Goal: Task Accomplishment & Management: Manage account settings

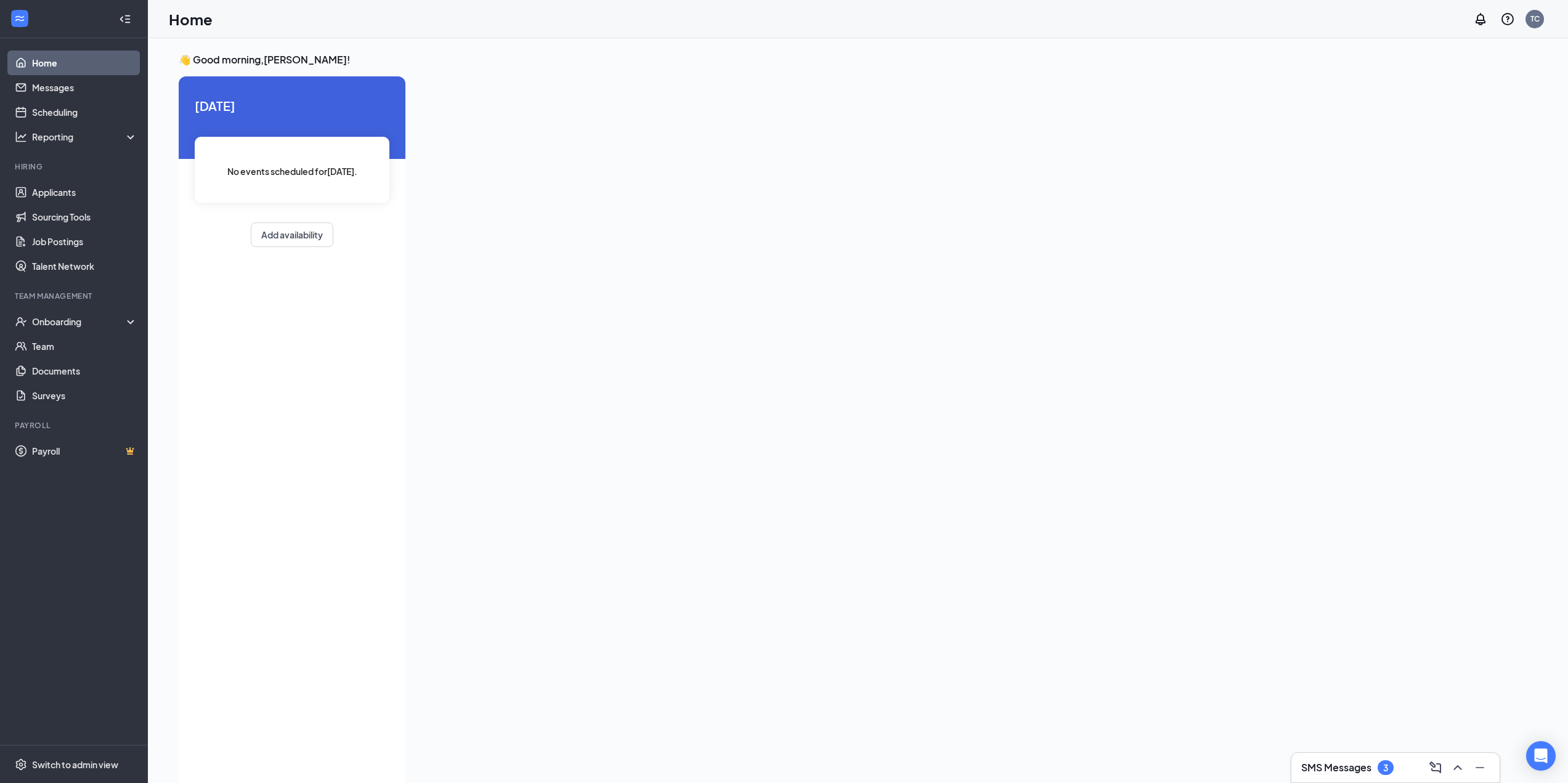
click at [1392, 775] on div "SMS Messages 3" at bounding box center [1395, 767] width 188 height 19
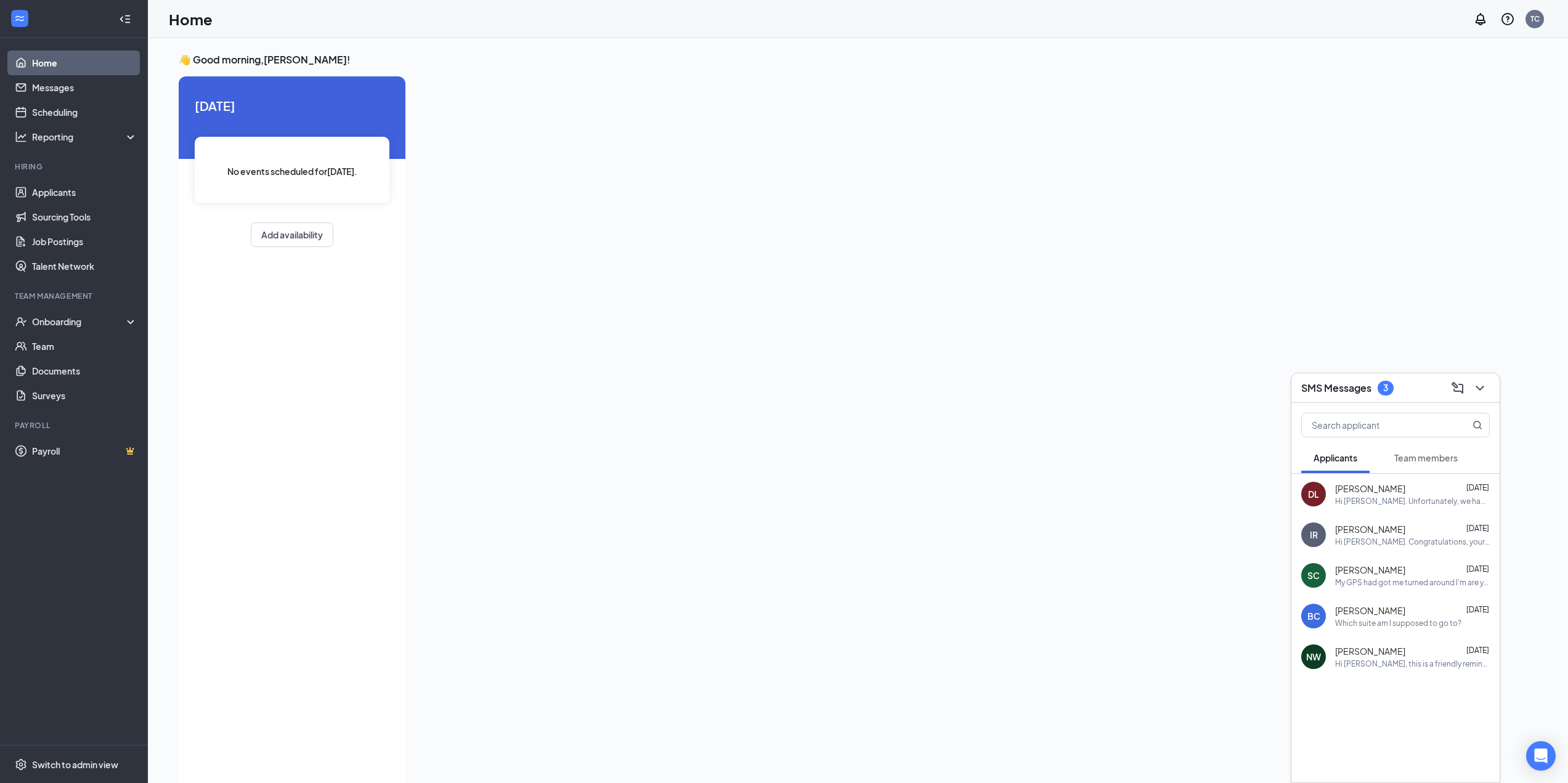
click at [1427, 489] on div "[PERSON_NAME] [DATE]" at bounding box center [1411, 487] width 155 height 12
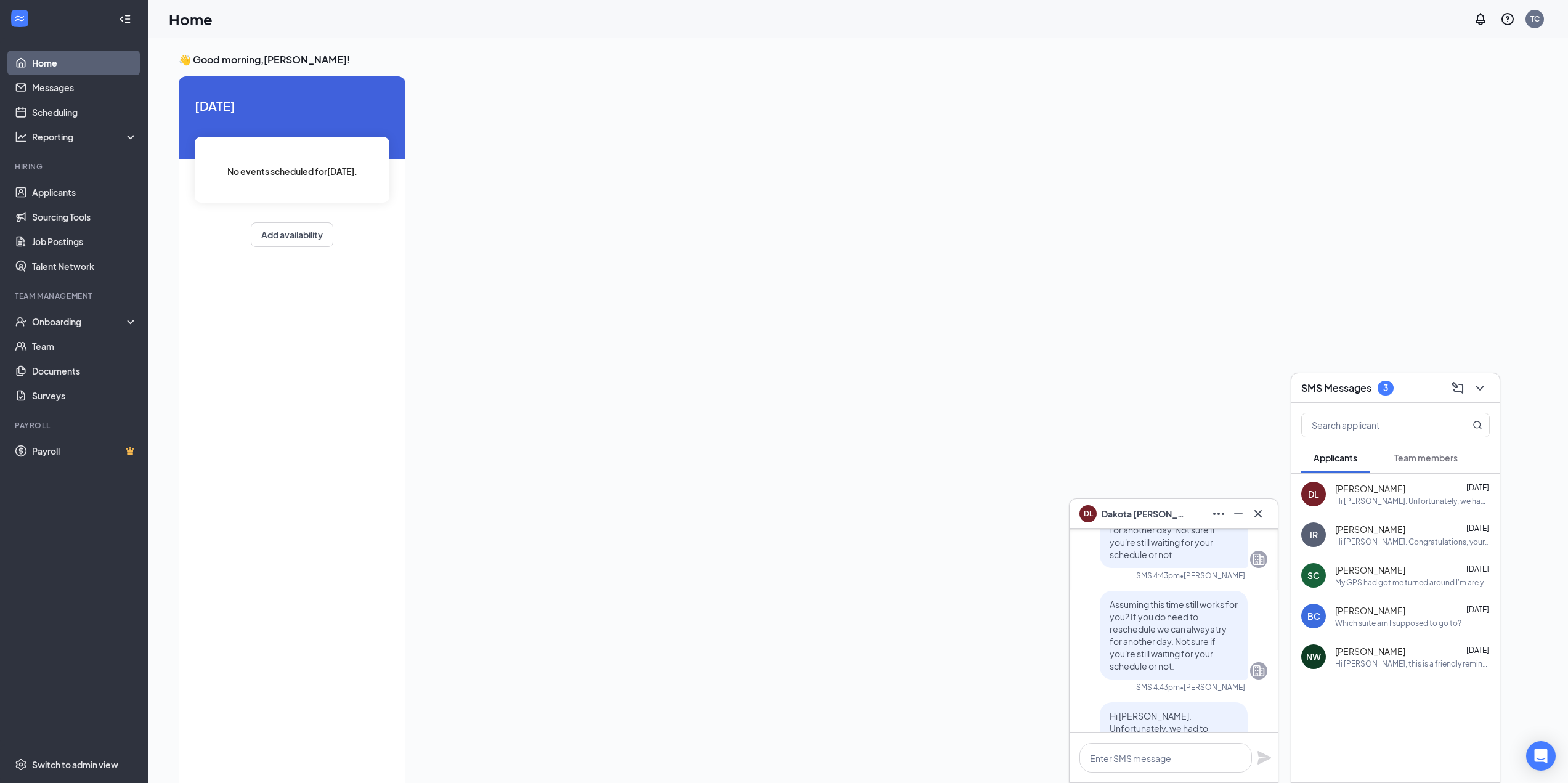
scroll to position [-184, 0]
click at [1257, 510] on icon "Cross" at bounding box center [1258, 513] width 15 height 15
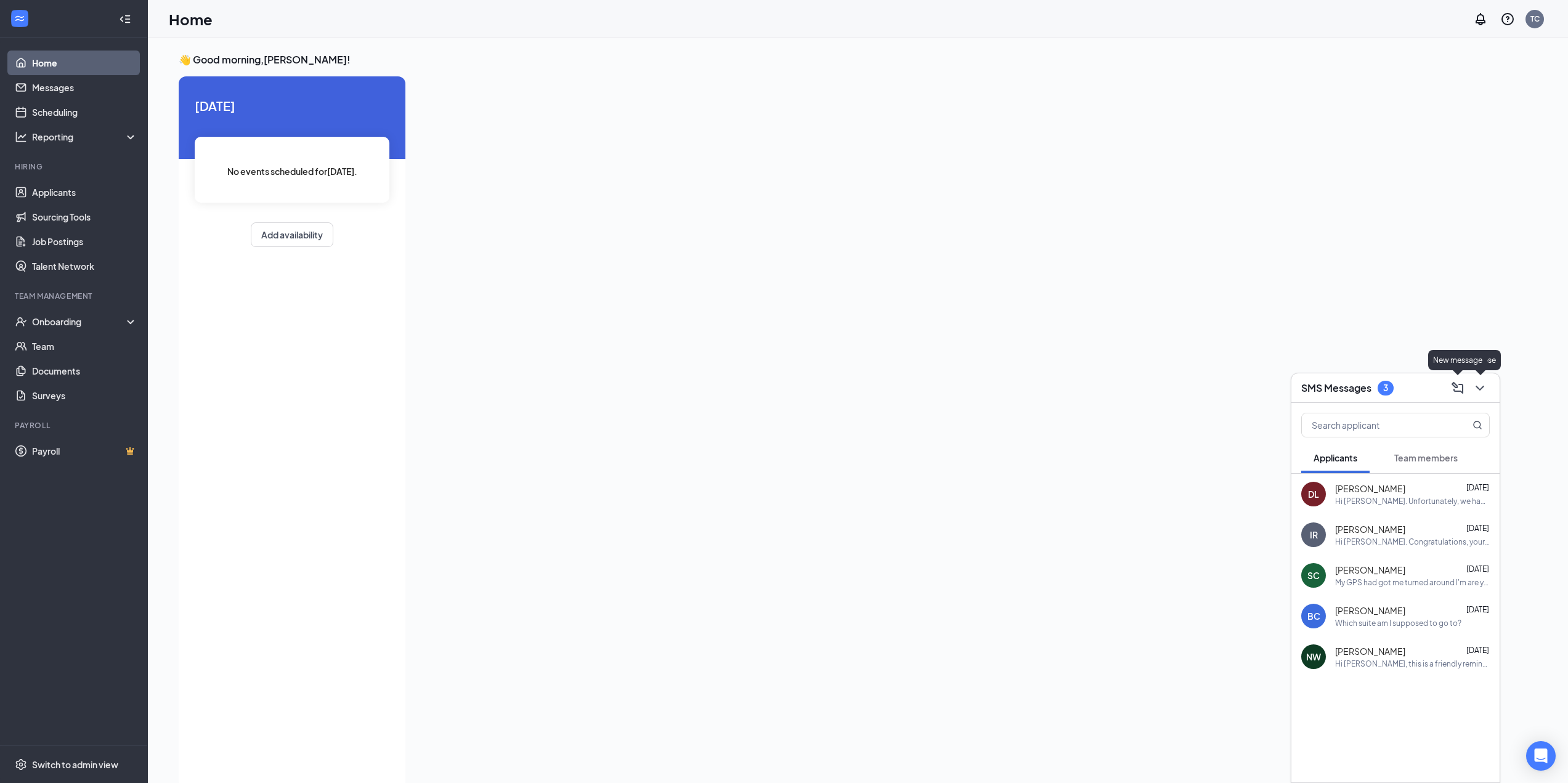
click at [1434, 396] on div "SMS Messages 3" at bounding box center [1395, 387] width 188 height 19
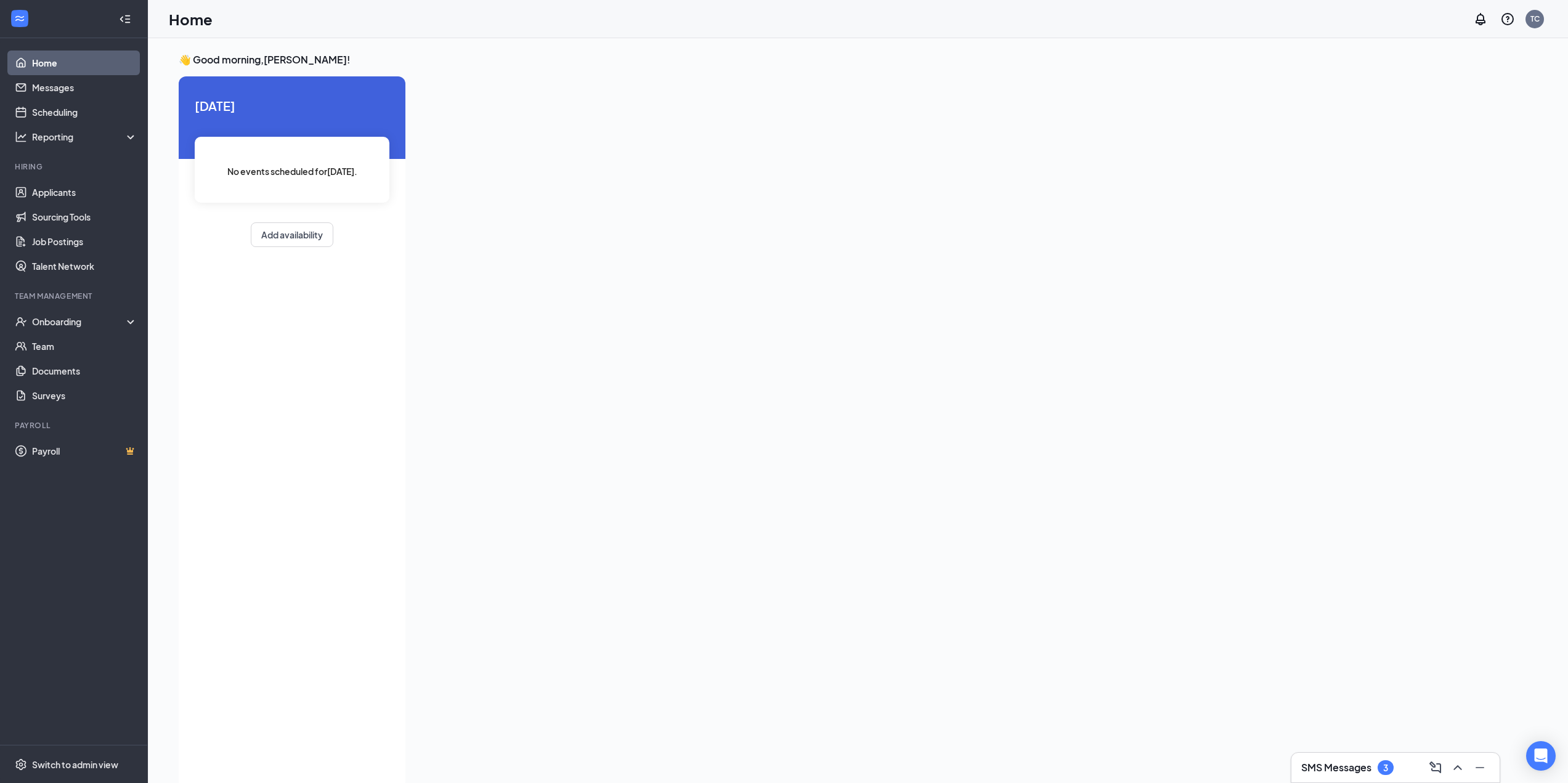
click at [124, 59] on link "Home" at bounding box center [85, 63] width 106 height 25
click at [1386, 778] on div "SMS Messages 3" at bounding box center [1395, 767] width 209 height 30
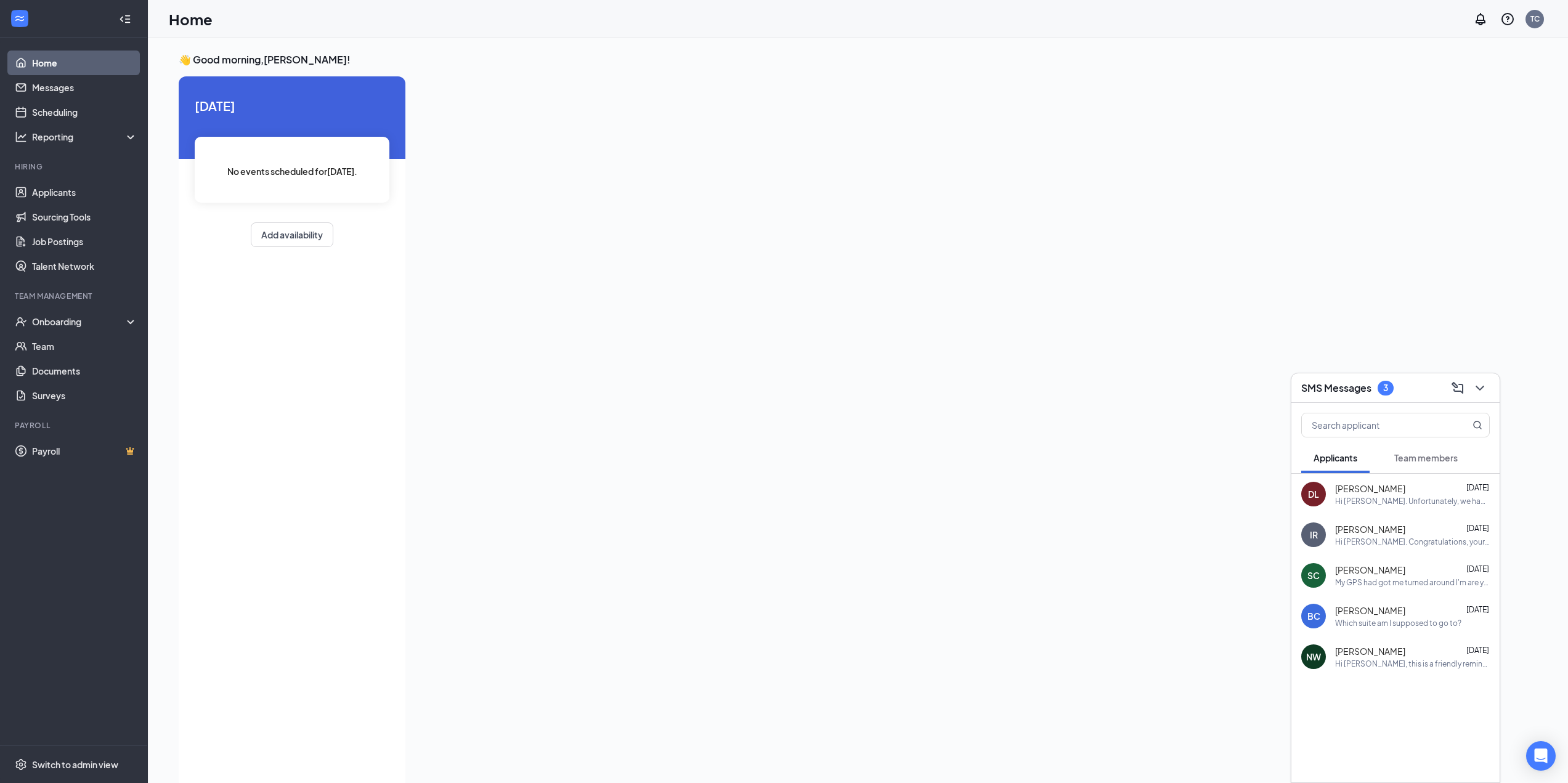
click at [1427, 455] on span "Team members" at bounding box center [1425, 458] width 63 height 11
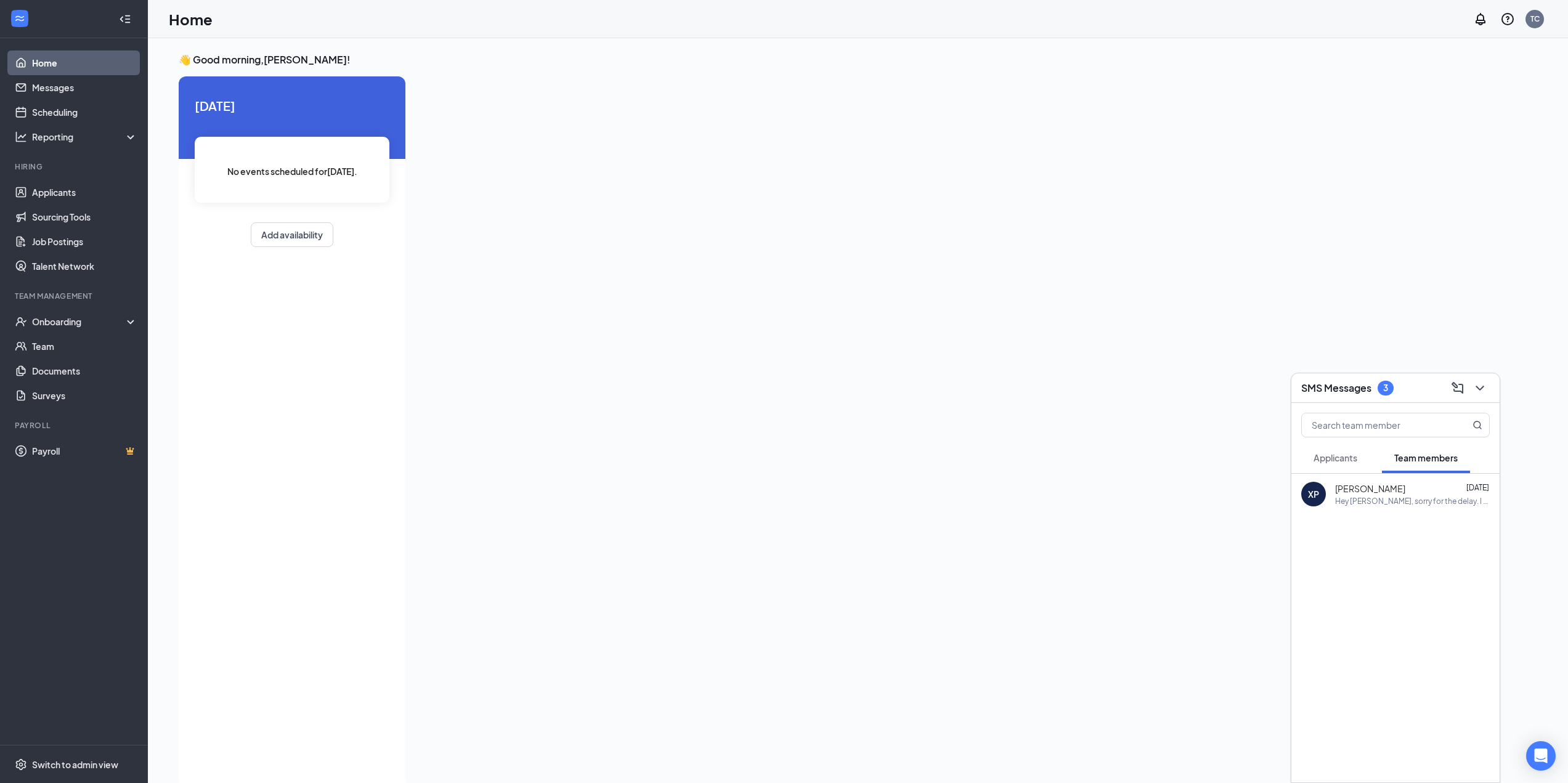
click at [1363, 455] on button "Applicants" at bounding box center [1335, 457] width 69 height 31
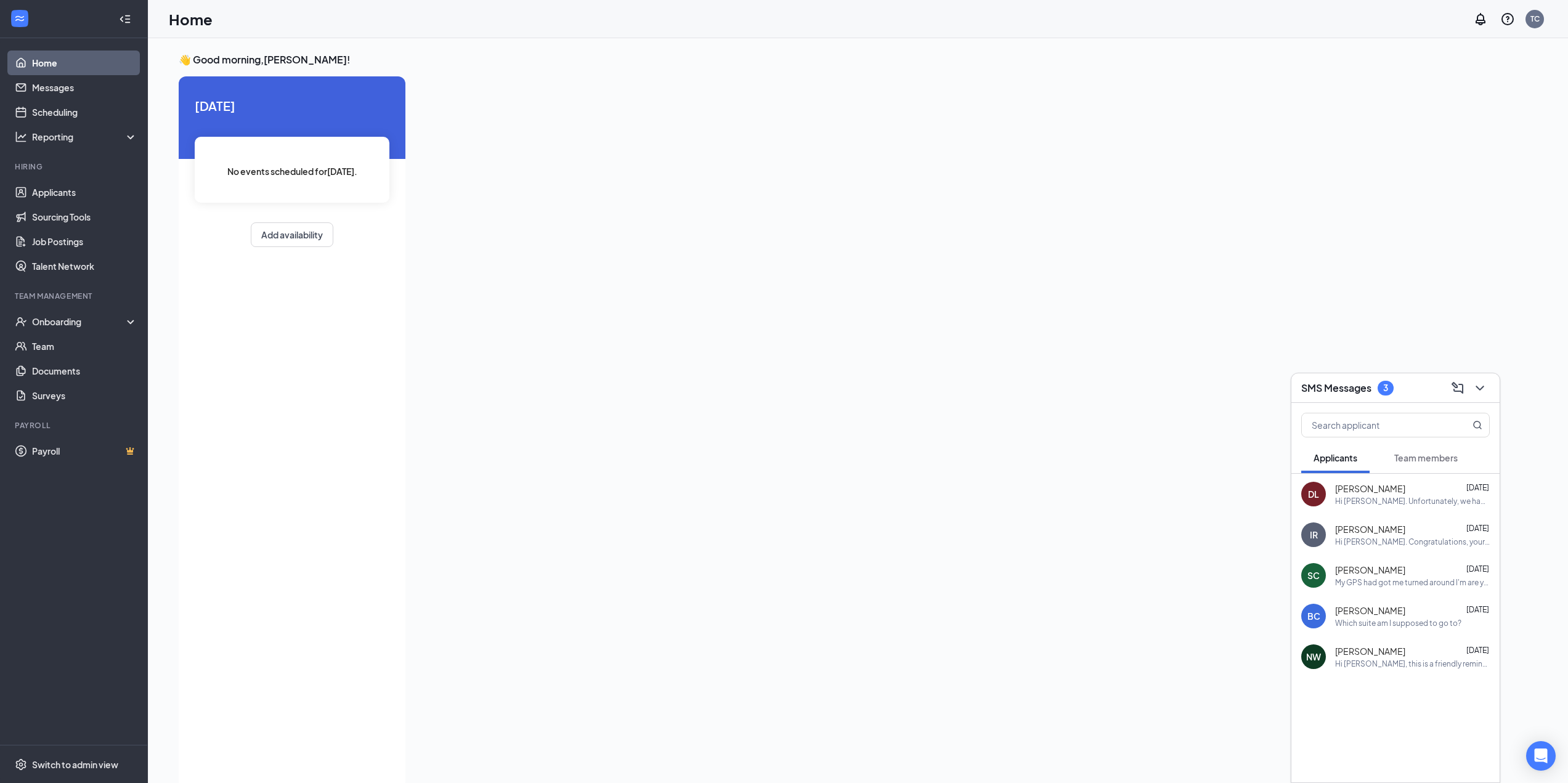
click at [1386, 390] on div "3" at bounding box center [1385, 387] width 5 height 10
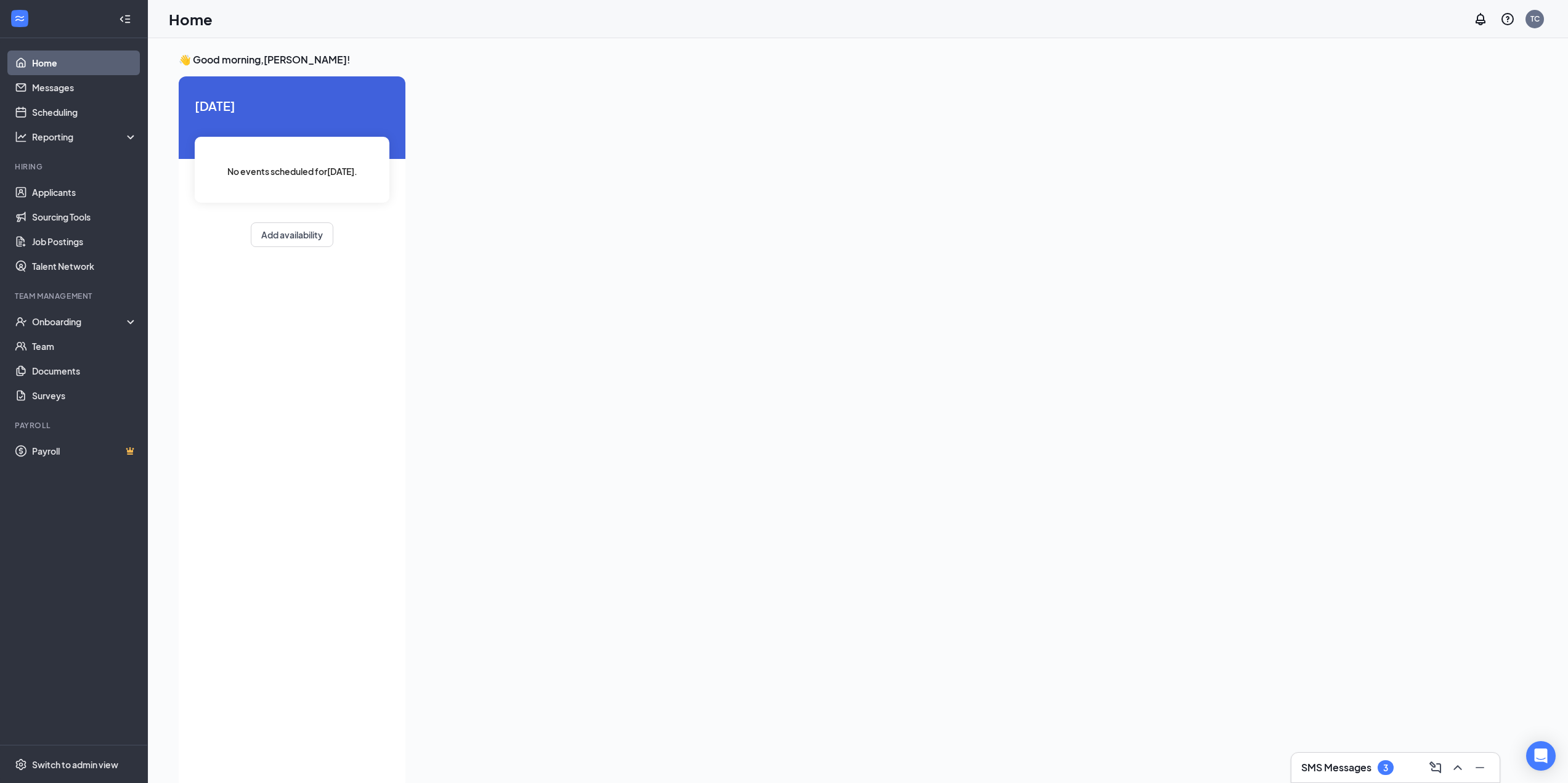
click at [1474, 528] on div "👋 Good morning, [PERSON_NAME] ! [DATE] No events scheduled for [DATE] . Add ava…" at bounding box center [857, 423] width 1378 height 741
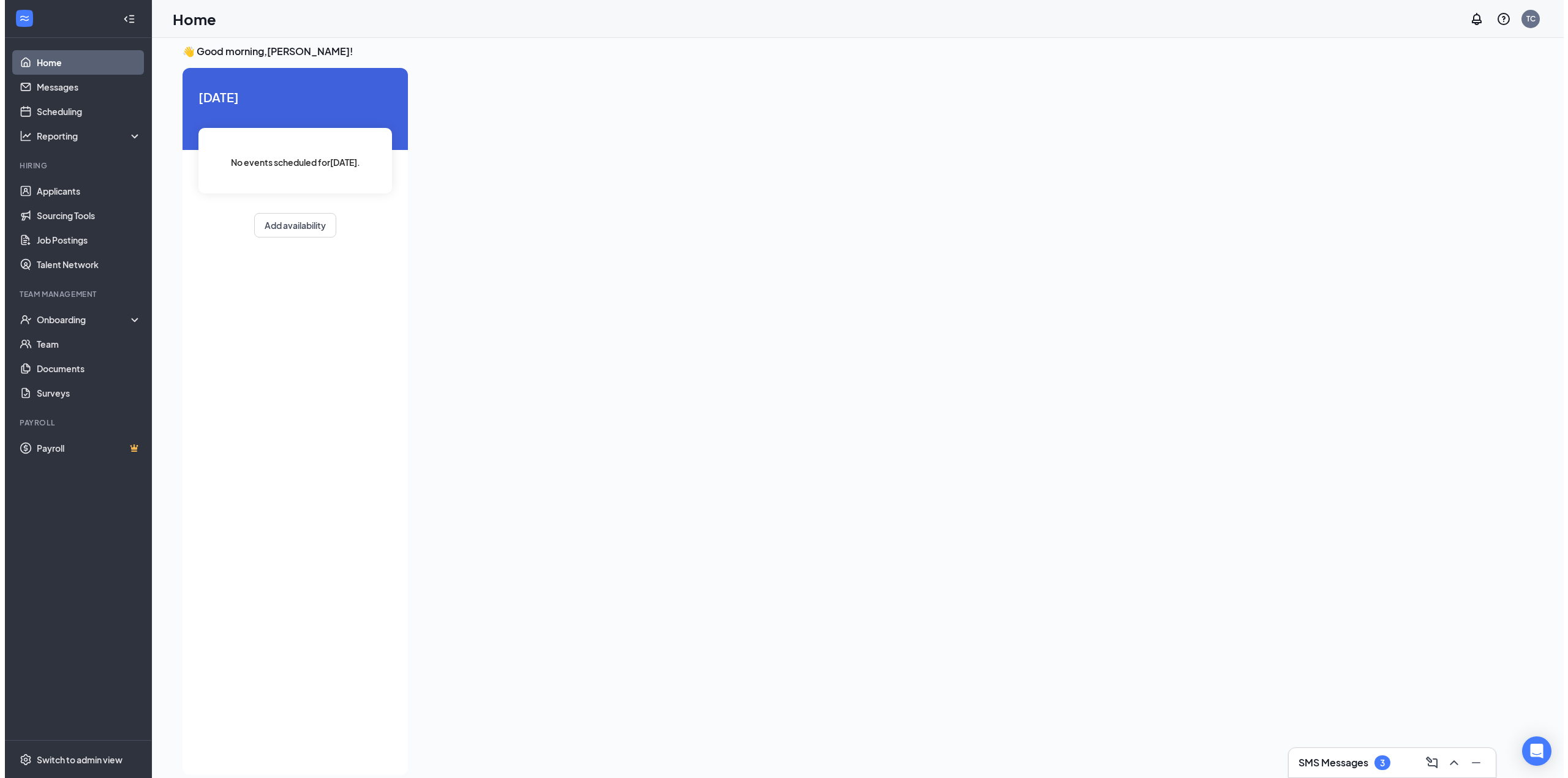
scroll to position [0, 0]
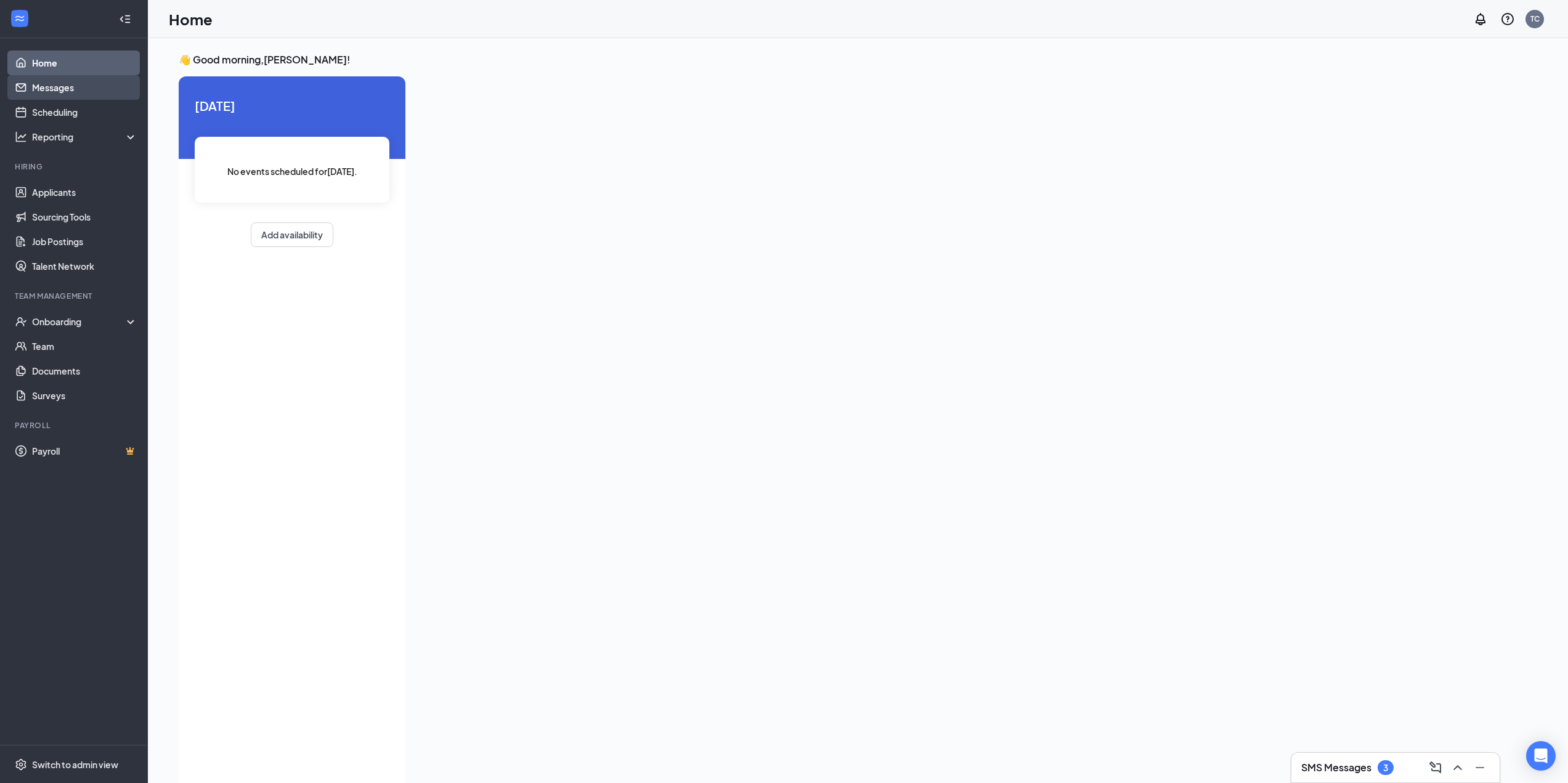
click at [80, 87] on link "Messages" at bounding box center [85, 87] width 106 height 25
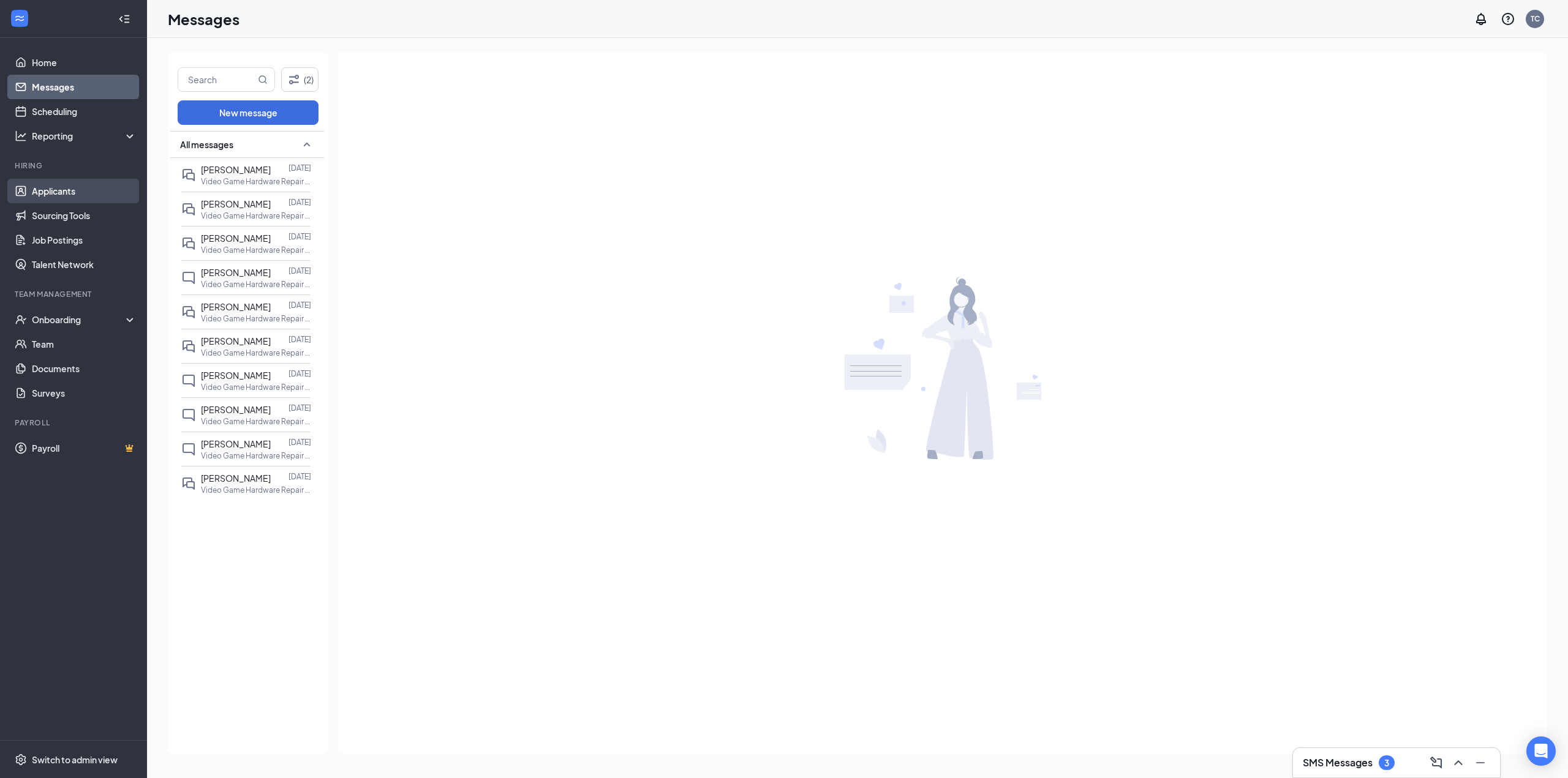
click at [68, 192] on link "Applicants" at bounding box center [85, 191] width 105 height 25
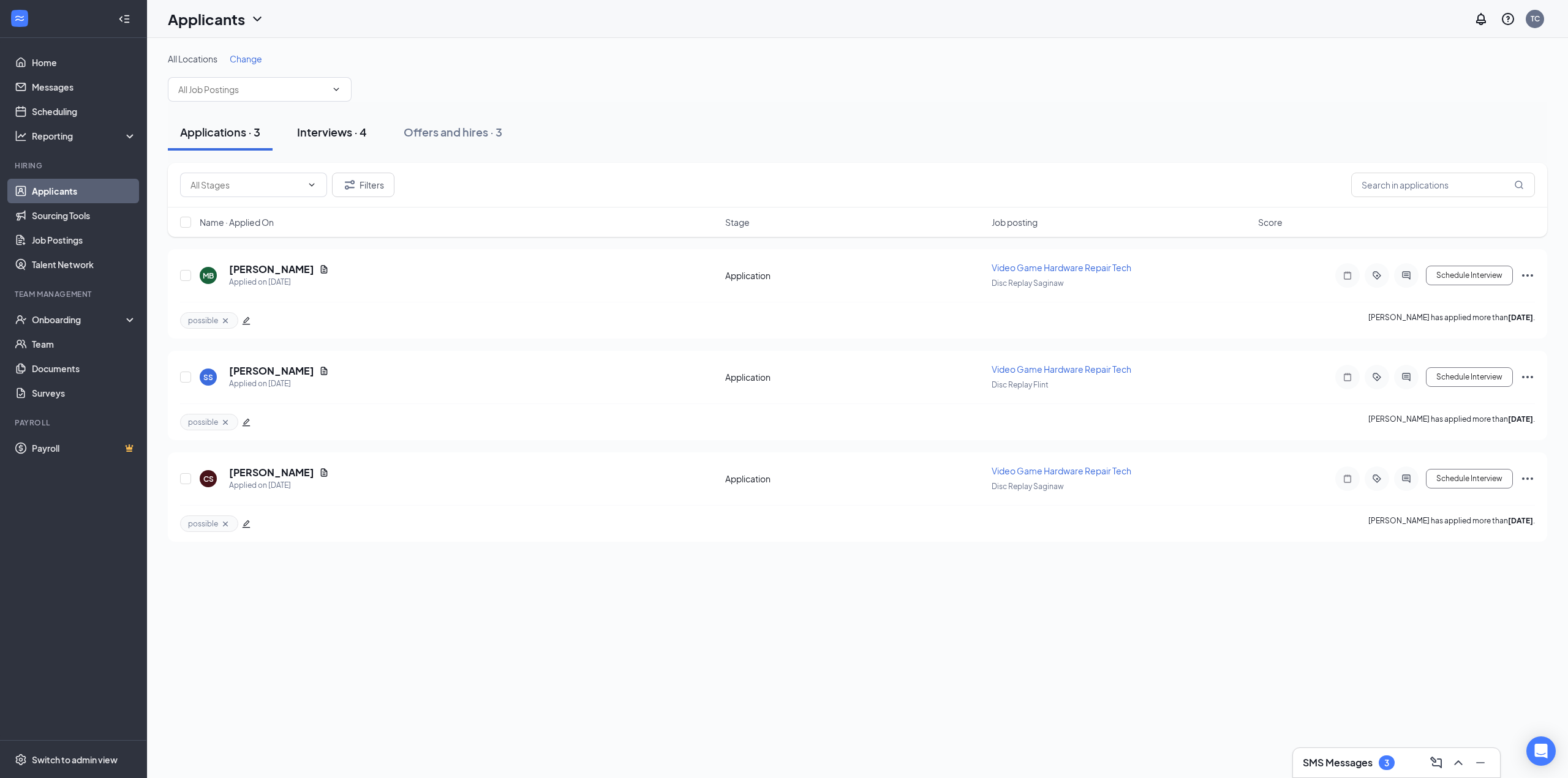
click at [341, 122] on button "Interviews · 4" at bounding box center [332, 133] width 94 height 37
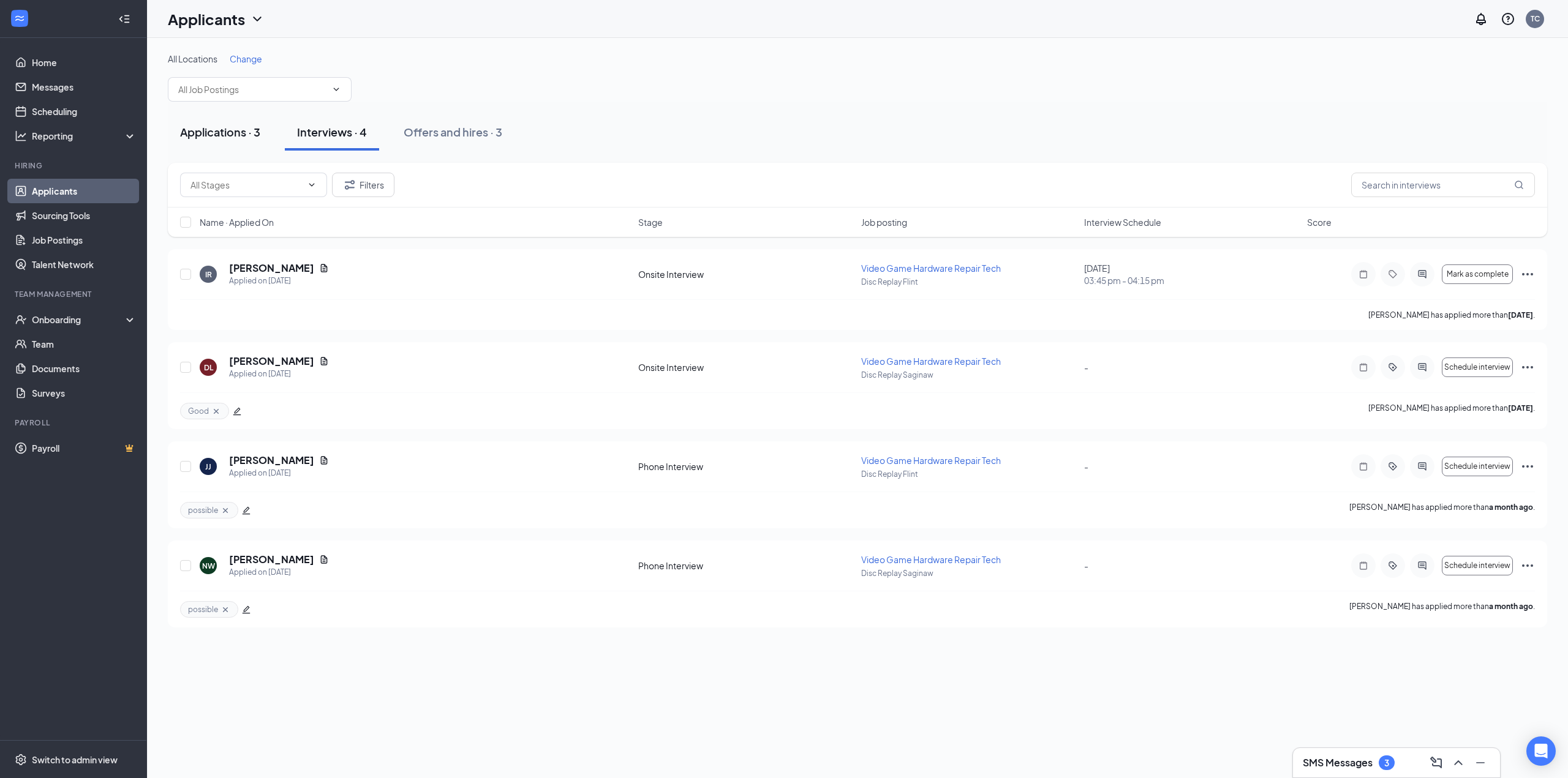
click at [219, 128] on div "Applications · 3" at bounding box center [219, 132] width 80 height 16
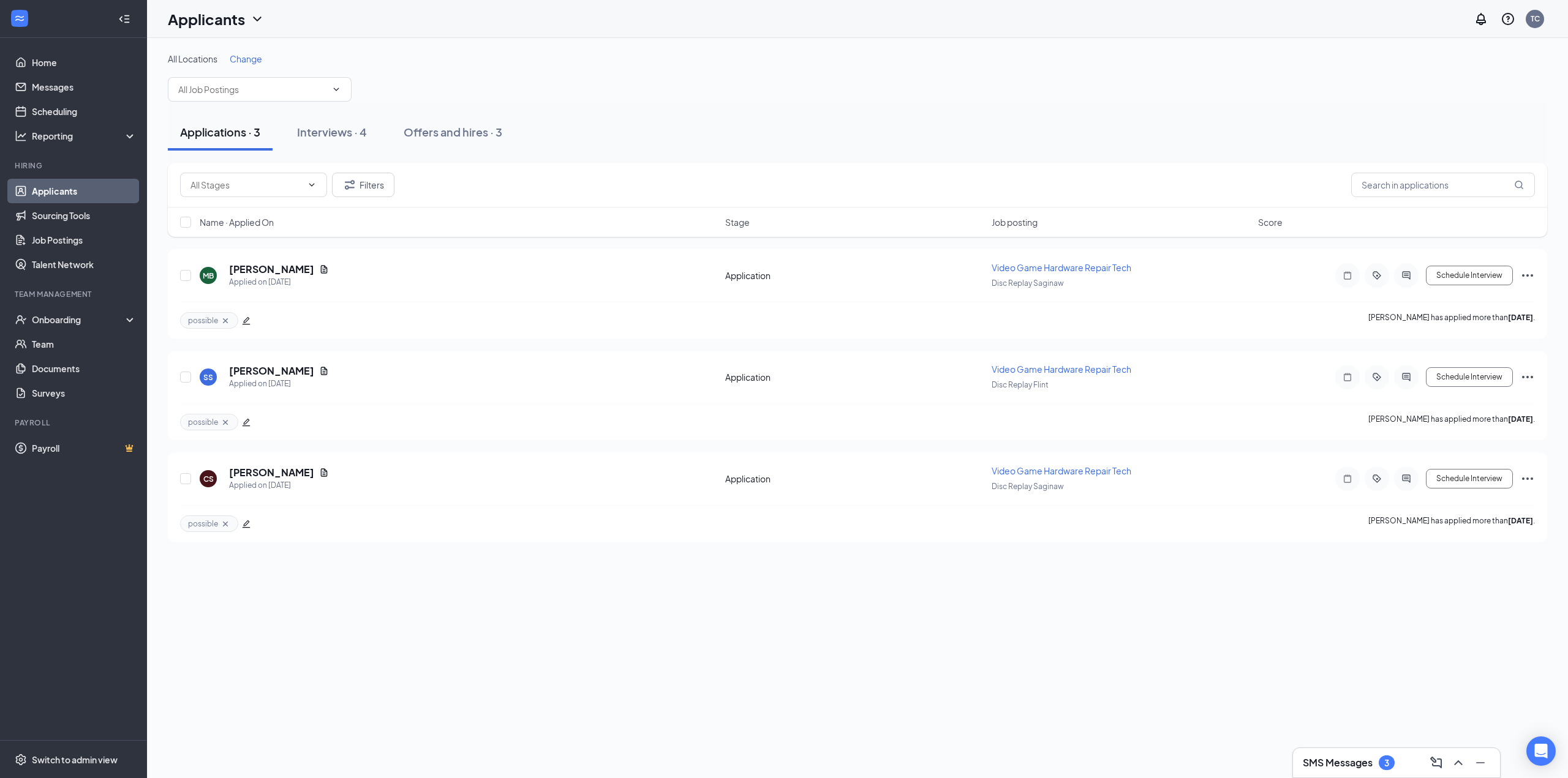
click at [322, 155] on div "Applications · 3 Interviews · 4 Offers and hires · 3" at bounding box center [857, 132] width 1379 height 61
click at [324, 137] on div "Interviews · 4" at bounding box center [332, 132] width 70 height 16
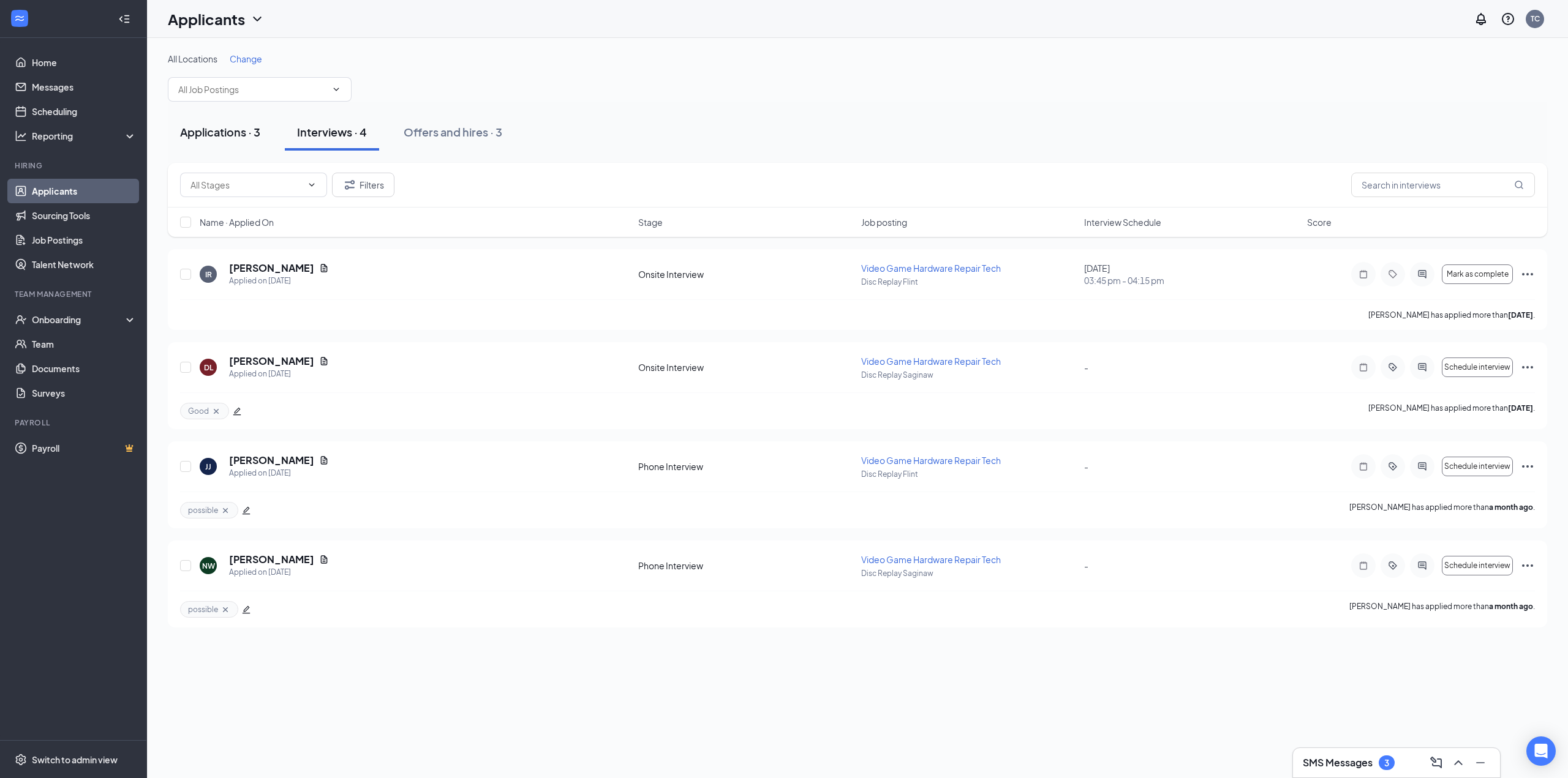
click at [216, 132] on div "Applications · 3" at bounding box center [219, 132] width 80 height 16
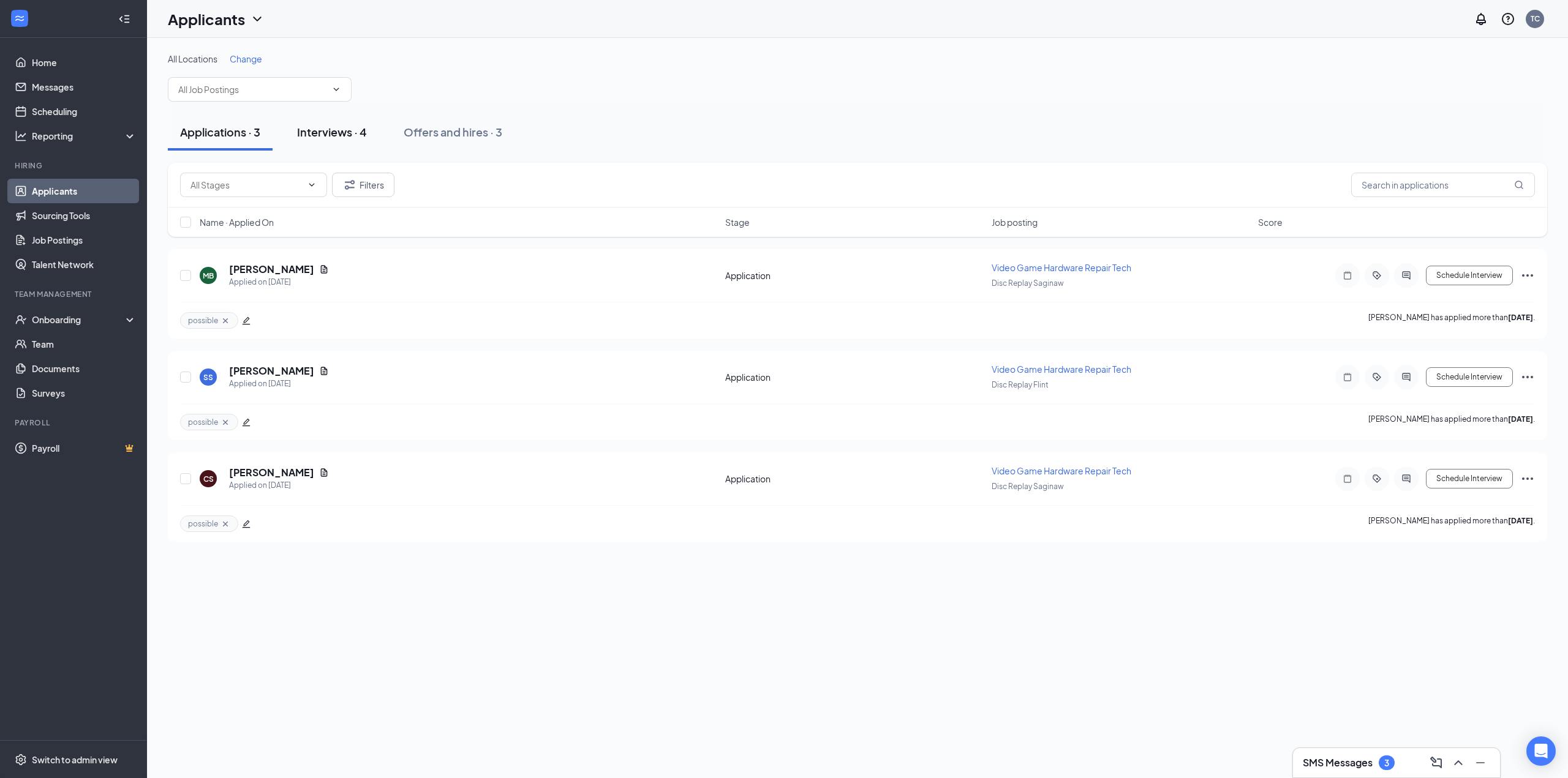
click at [335, 129] on div "Interviews · 4" at bounding box center [332, 132] width 70 height 16
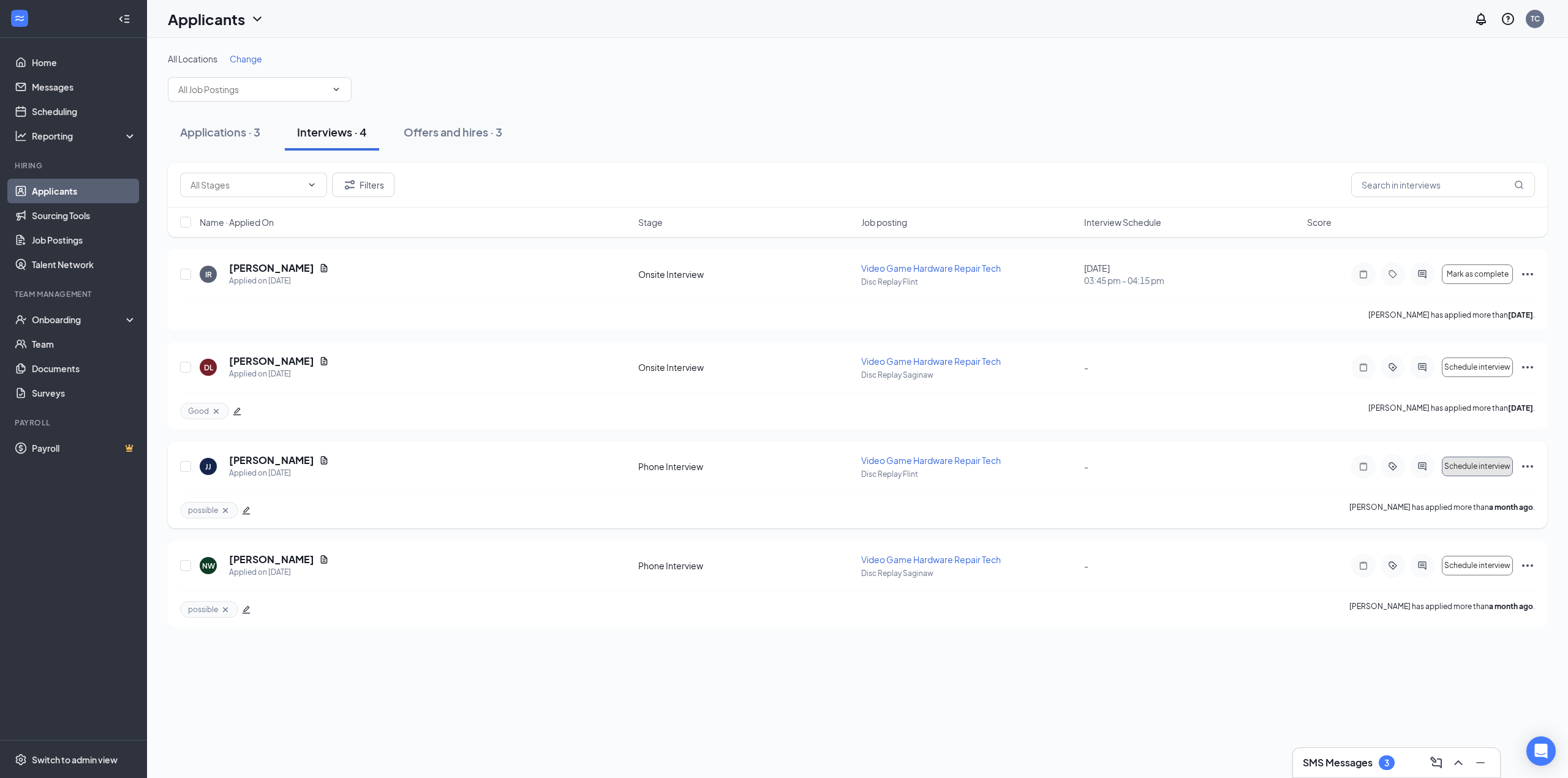
click at [1499, 473] on button "Schedule interview" at bounding box center [1477, 466] width 71 height 19
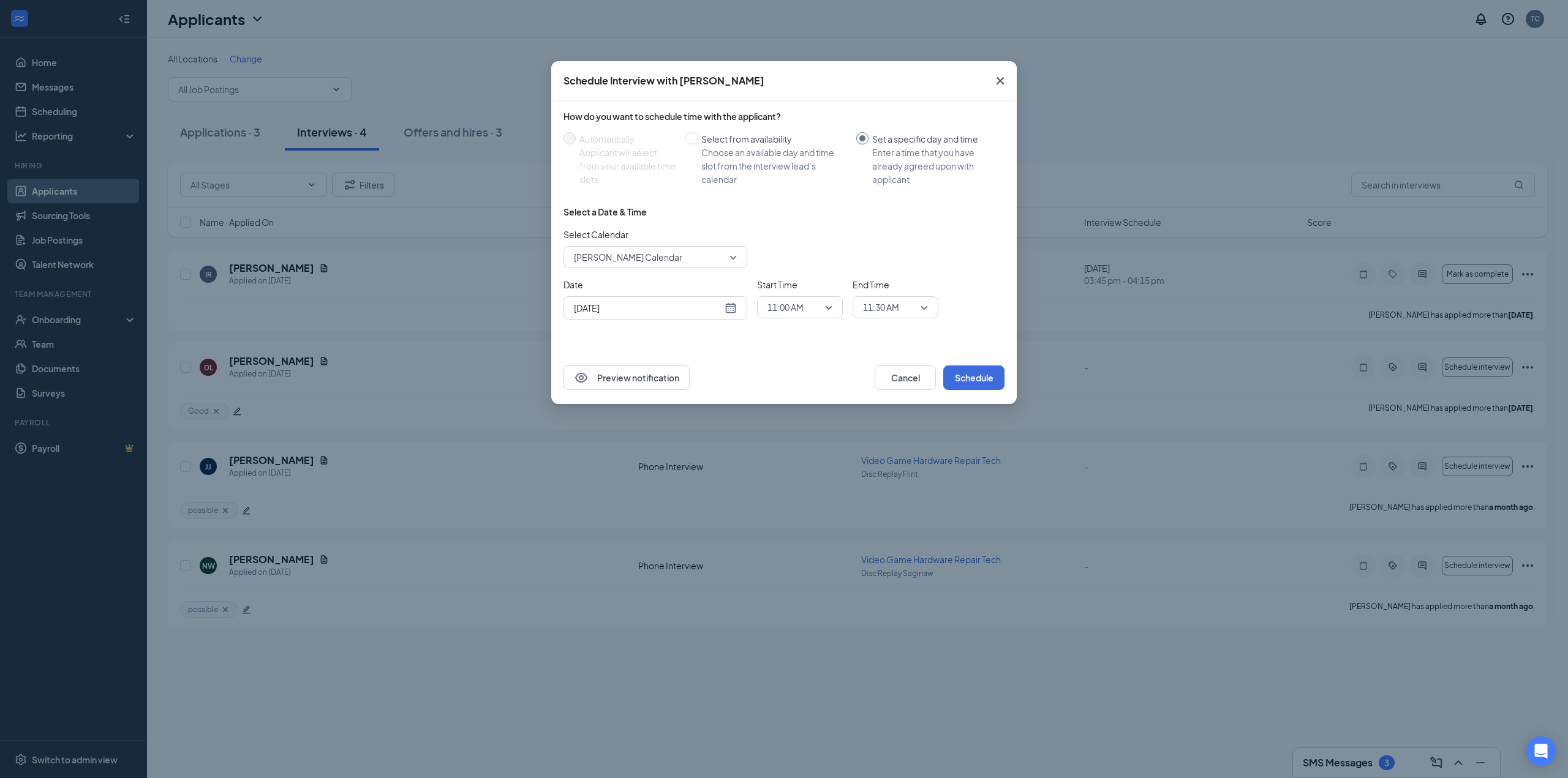
click at [999, 82] on icon "Cross" at bounding box center [1000, 81] width 7 height 7
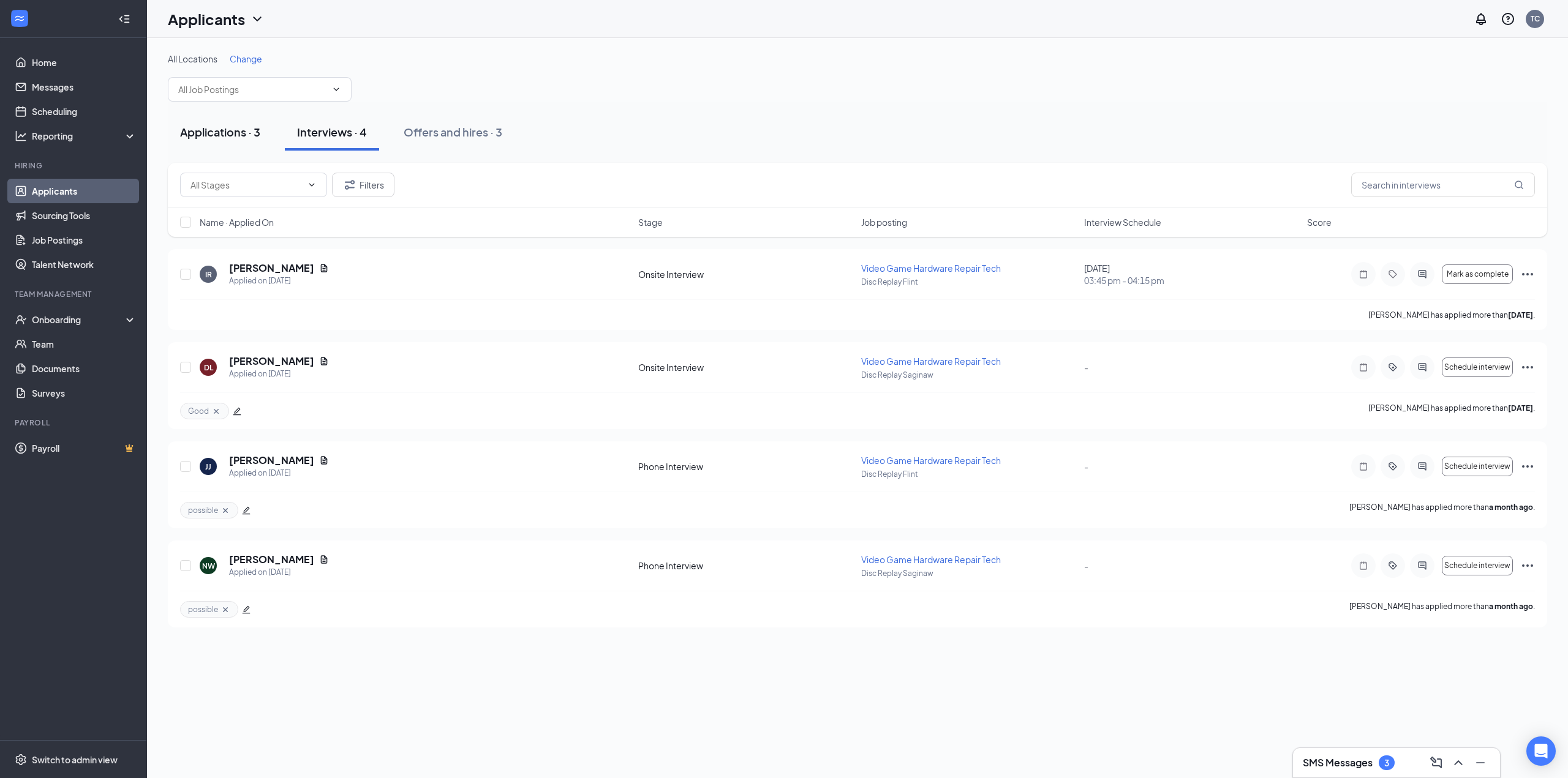
click at [257, 139] on button "Applications · 3" at bounding box center [220, 133] width 105 height 37
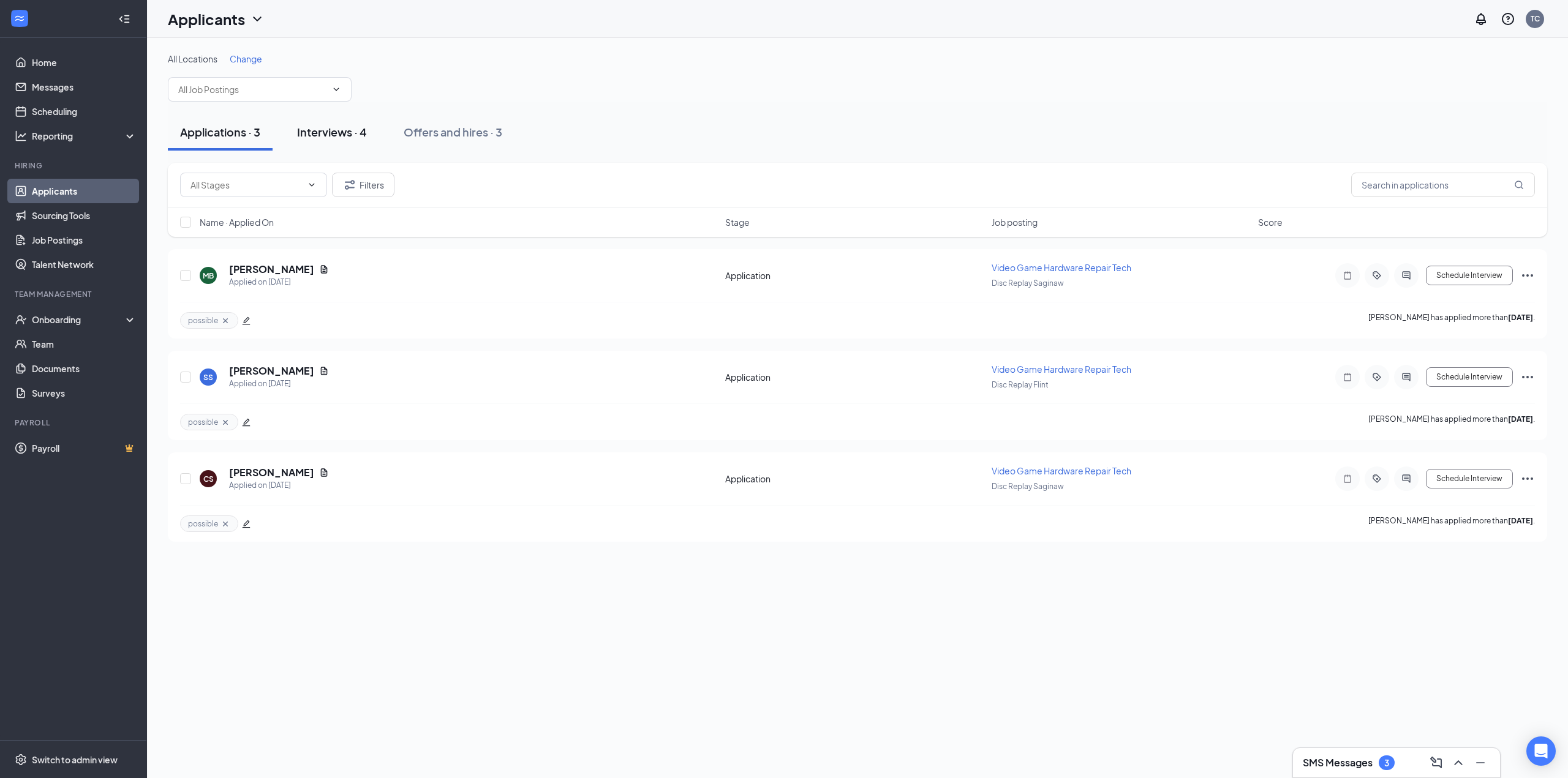
click at [329, 139] on div "Interviews · 4" at bounding box center [332, 132] width 70 height 16
